Goal: Task Accomplishment & Management: Manage account settings

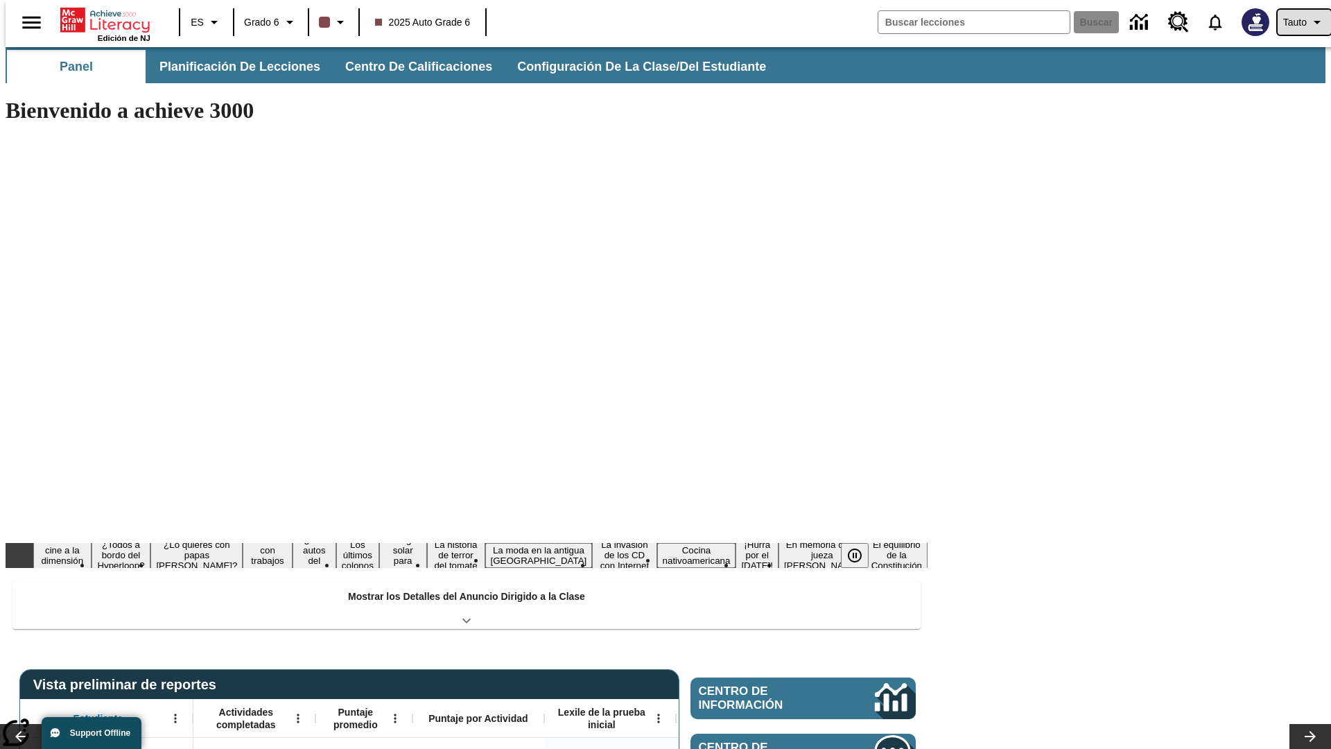
click at [1297, 22] on span "Tauto" at bounding box center [1295, 22] width 24 height 15
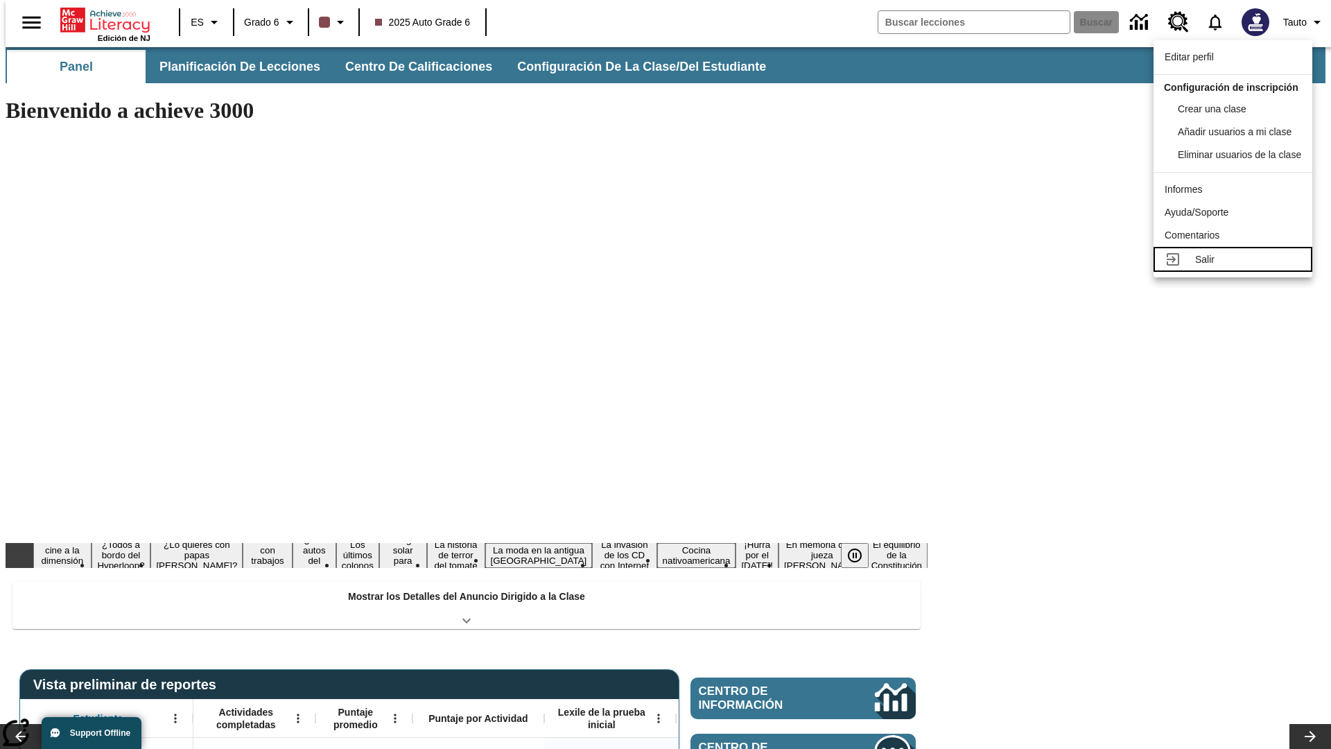
click at [1237, 267] on div "Salir" at bounding box center [1248, 259] width 106 height 15
